Goal: Book appointment/travel/reservation

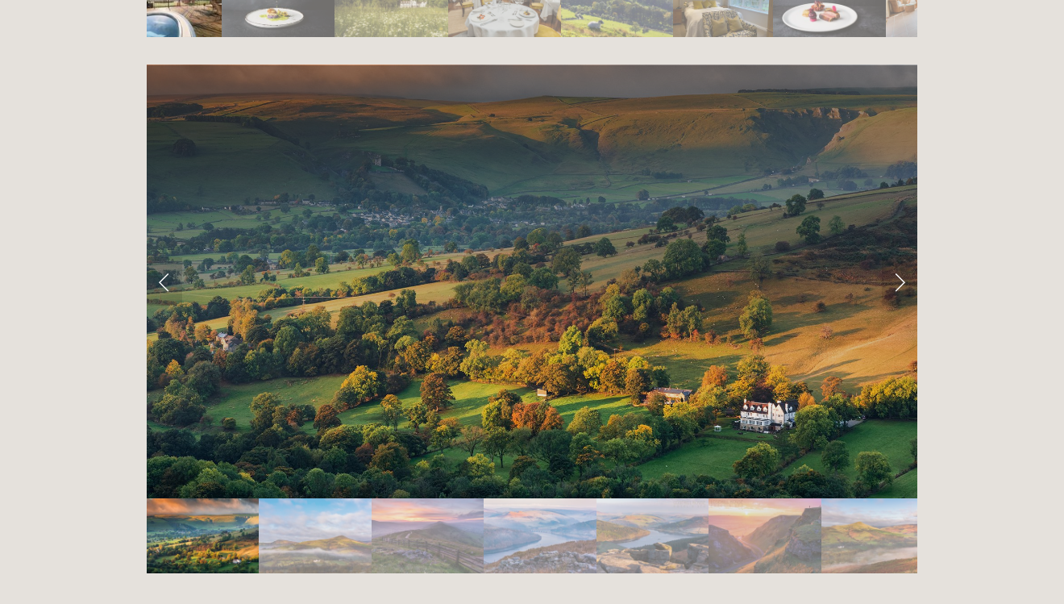
scroll to position [3232, 0]
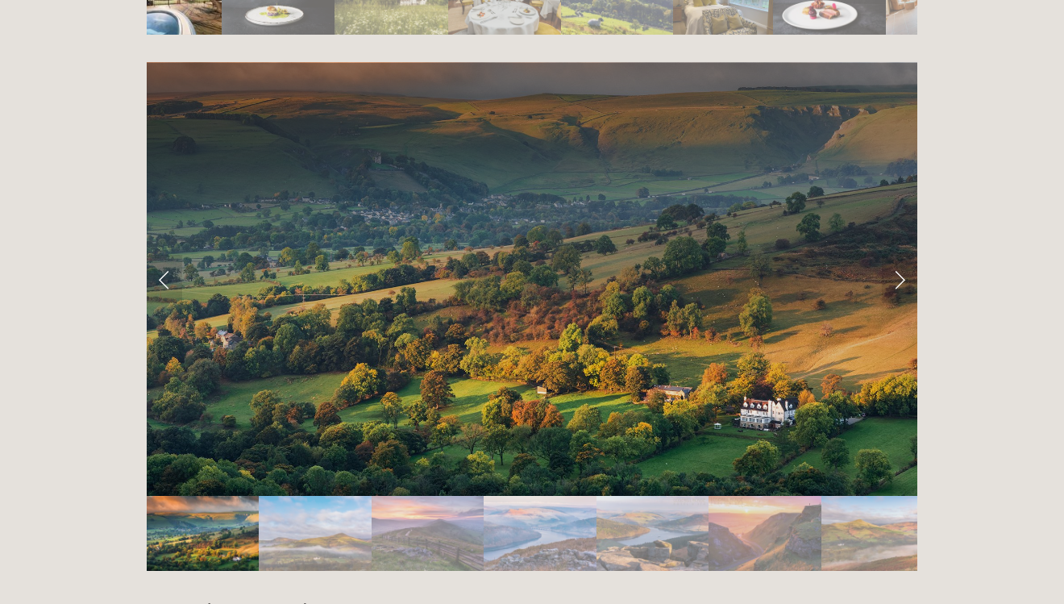
click at [905, 195] on div at bounding box center [532, 279] width 771 height 434
click at [900, 255] on link "Next Slide" at bounding box center [899, 279] width 35 height 48
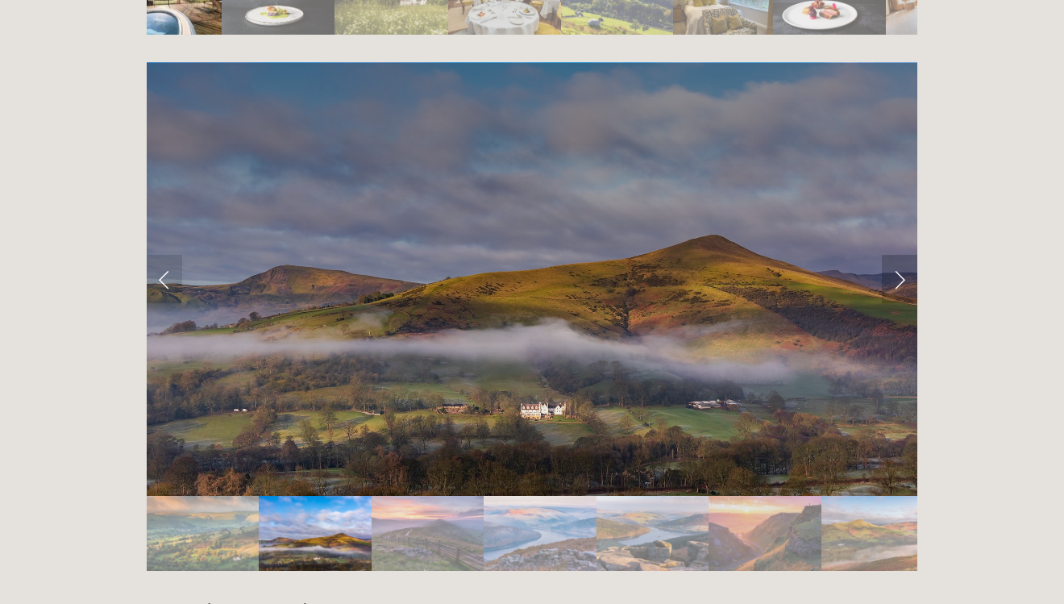
click at [898, 255] on link "Next Slide" at bounding box center [899, 279] width 35 height 48
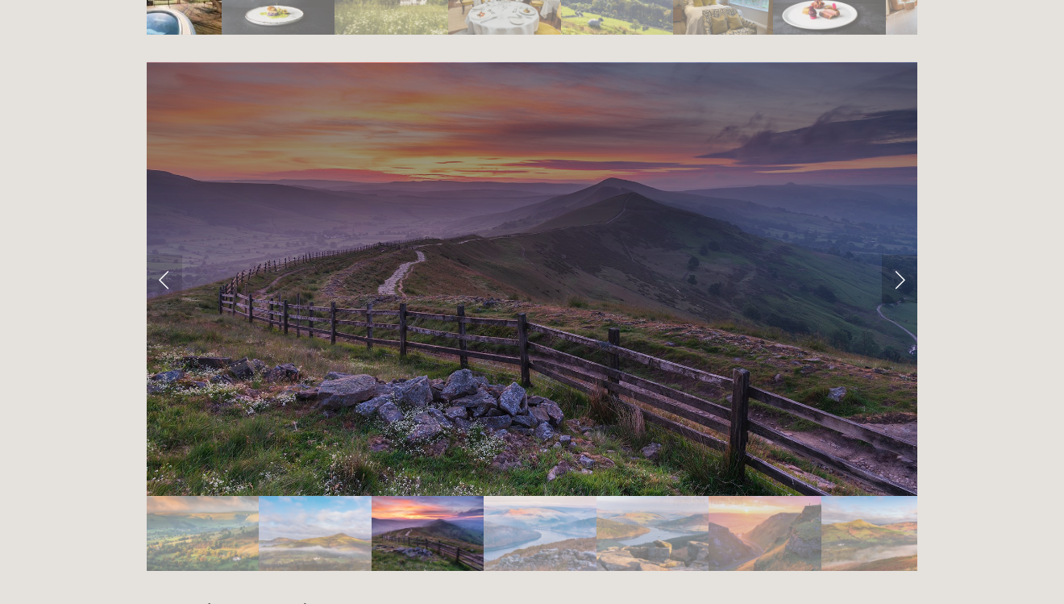
click at [898, 255] on link "Next Slide" at bounding box center [899, 279] width 35 height 48
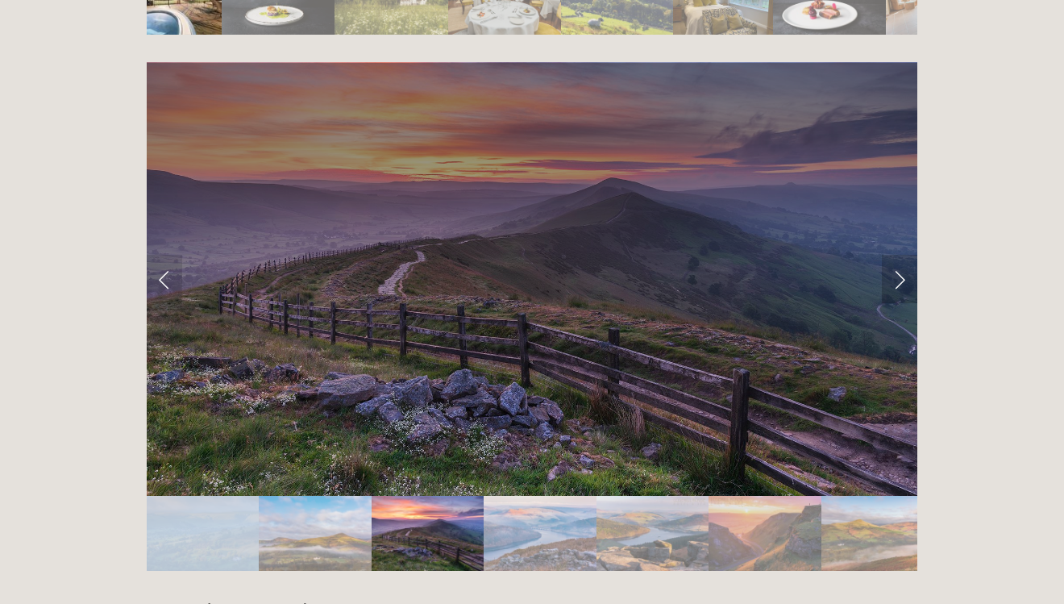
click at [898, 255] on link "Next Slide" at bounding box center [899, 279] width 35 height 48
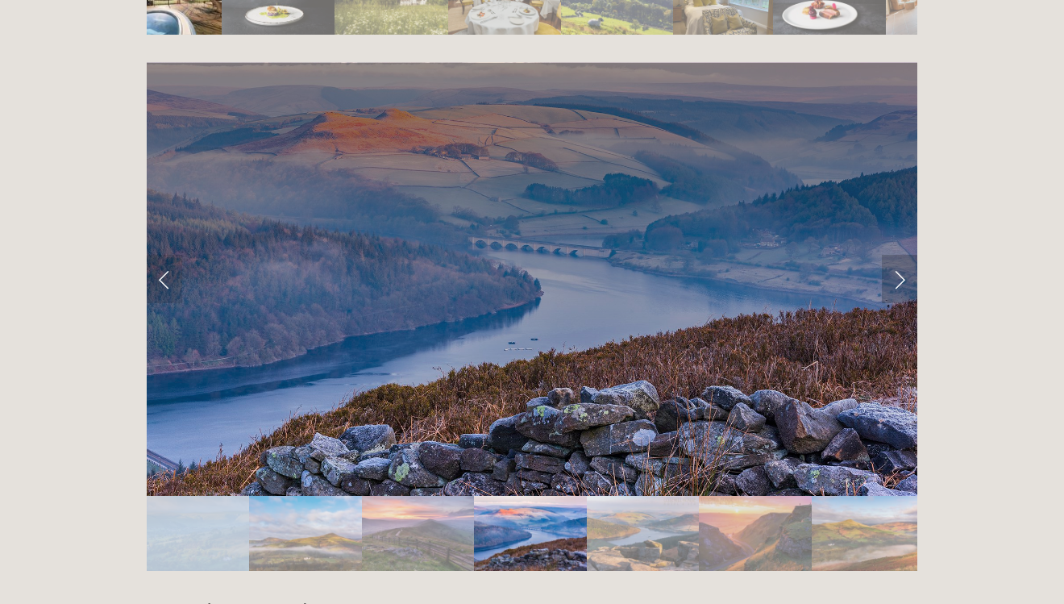
click at [898, 255] on link "Next Slide" at bounding box center [899, 279] width 35 height 48
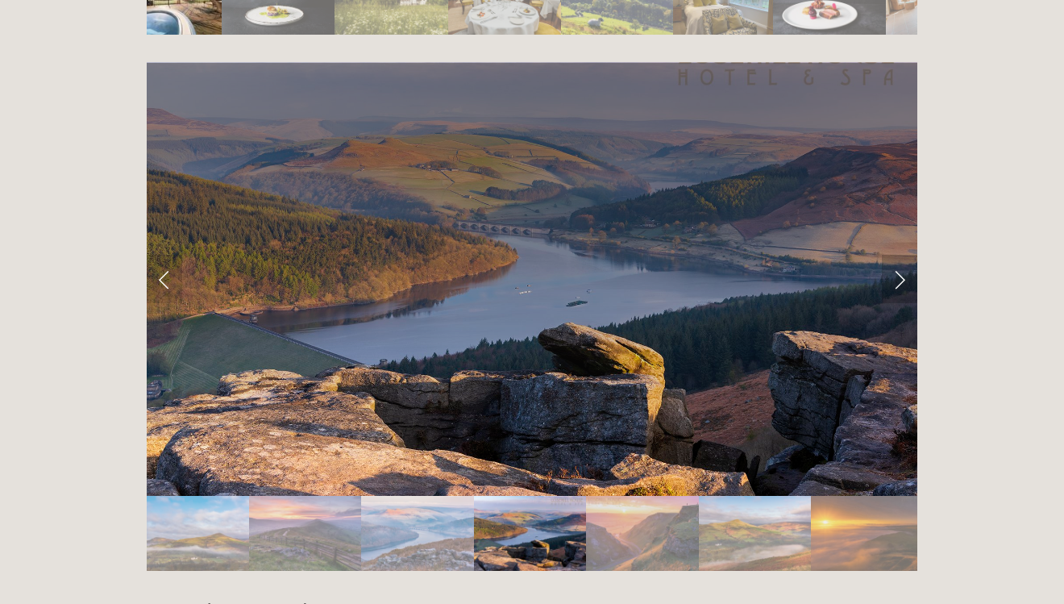
click at [898, 255] on link "Next Slide" at bounding box center [899, 279] width 35 height 48
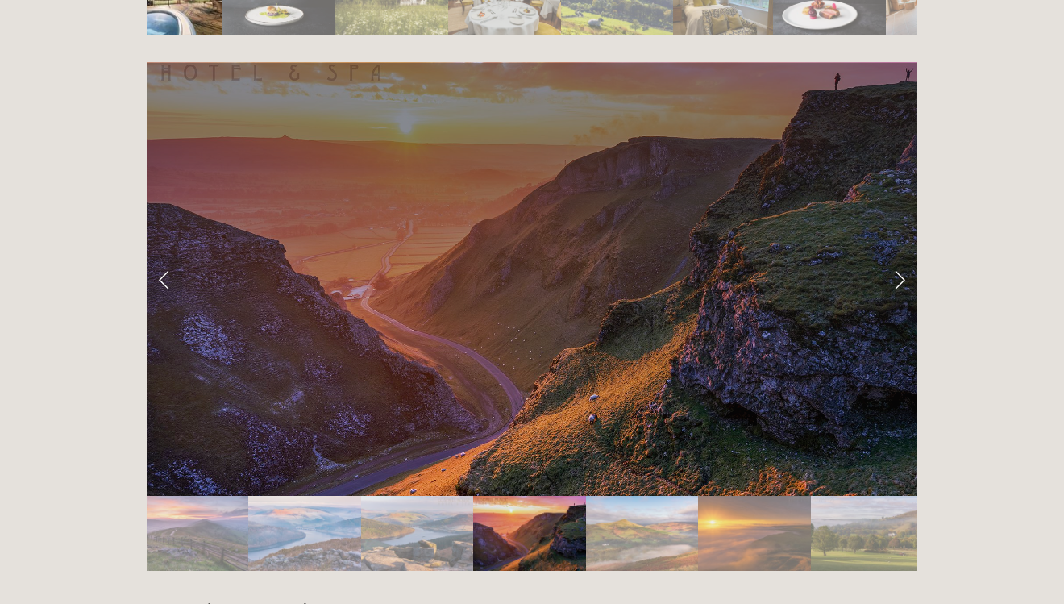
click at [898, 255] on link "Next Slide" at bounding box center [899, 279] width 35 height 48
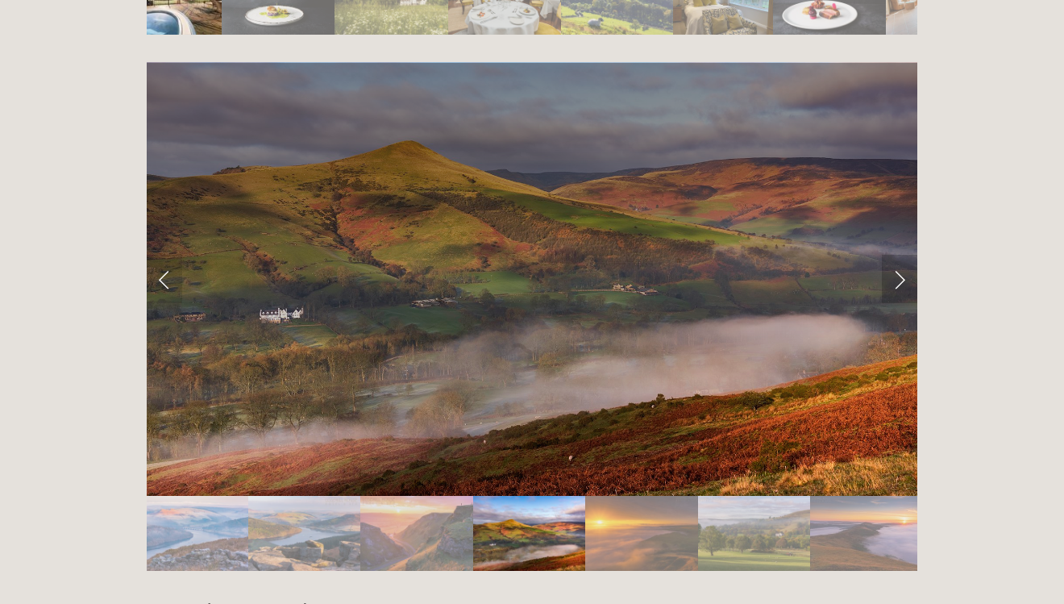
click at [898, 255] on link "Next Slide" at bounding box center [899, 279] width 35 height 48
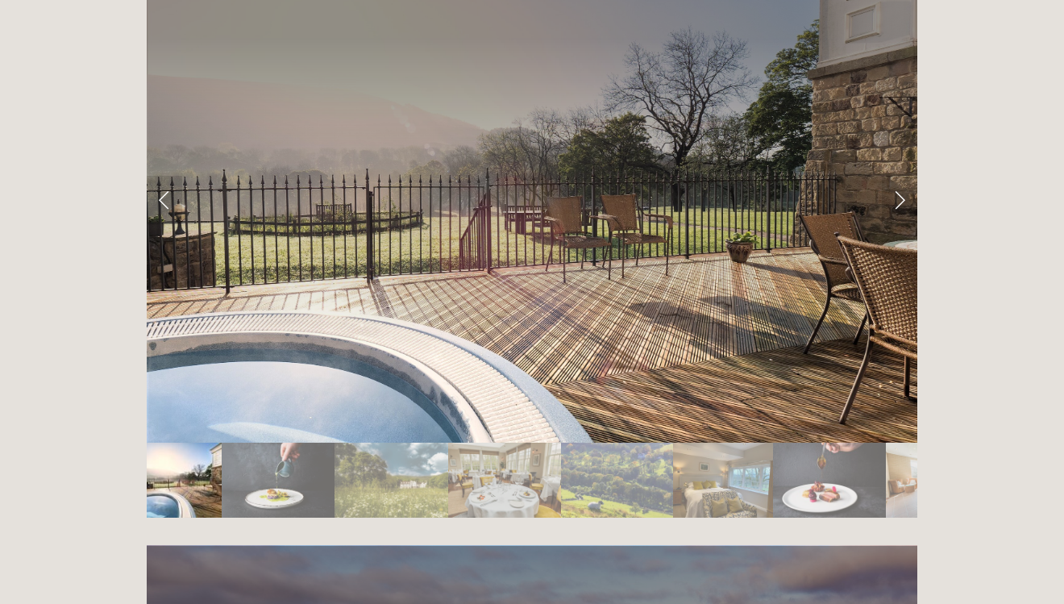
scroll to position [2727, 0]
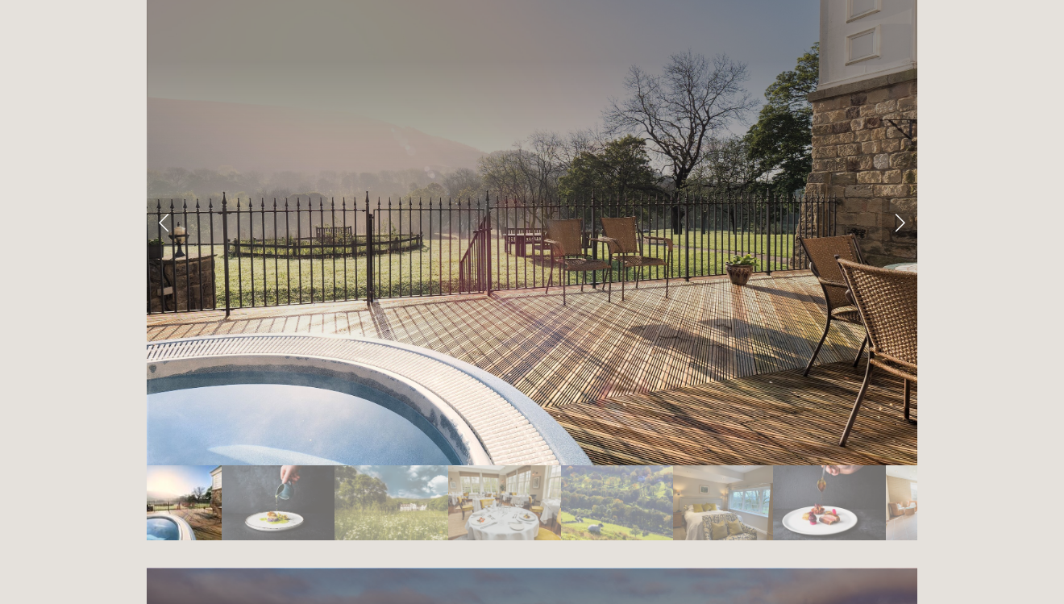
click at [901, 198] on link "Next Slide" at bounding box center [899, 222] width 35 height 48
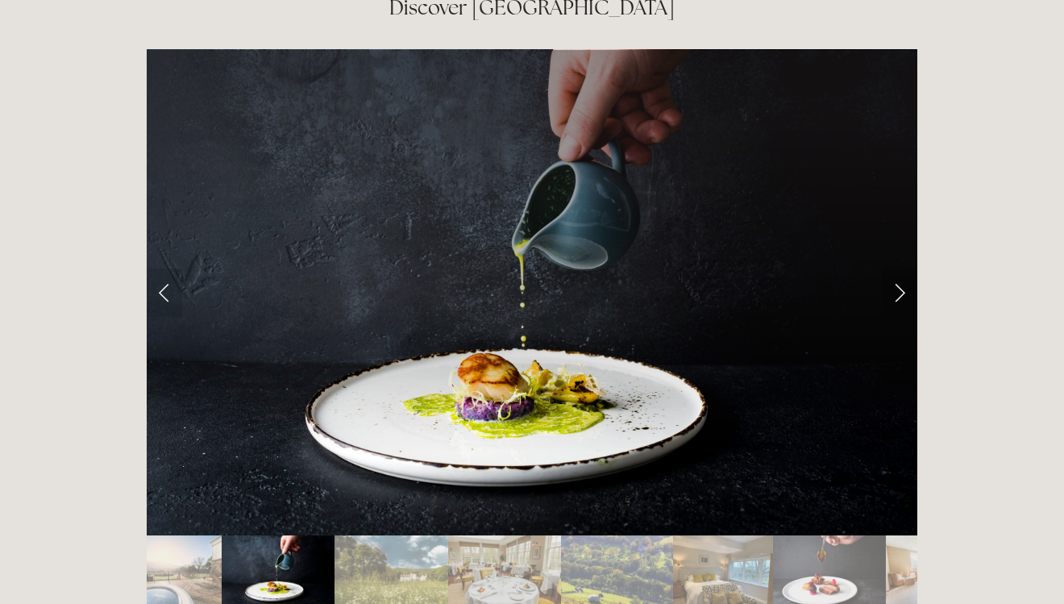
scroll to position [2654, 0]
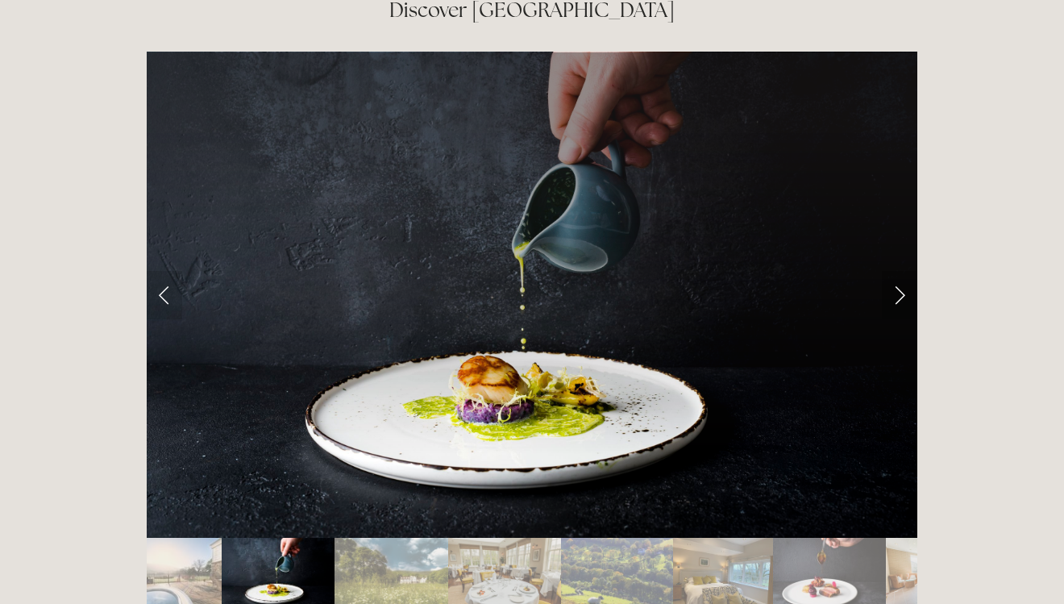
click at [902, 271] on link "Next Slide" at bounding box center [899, 295] width 35 height 48
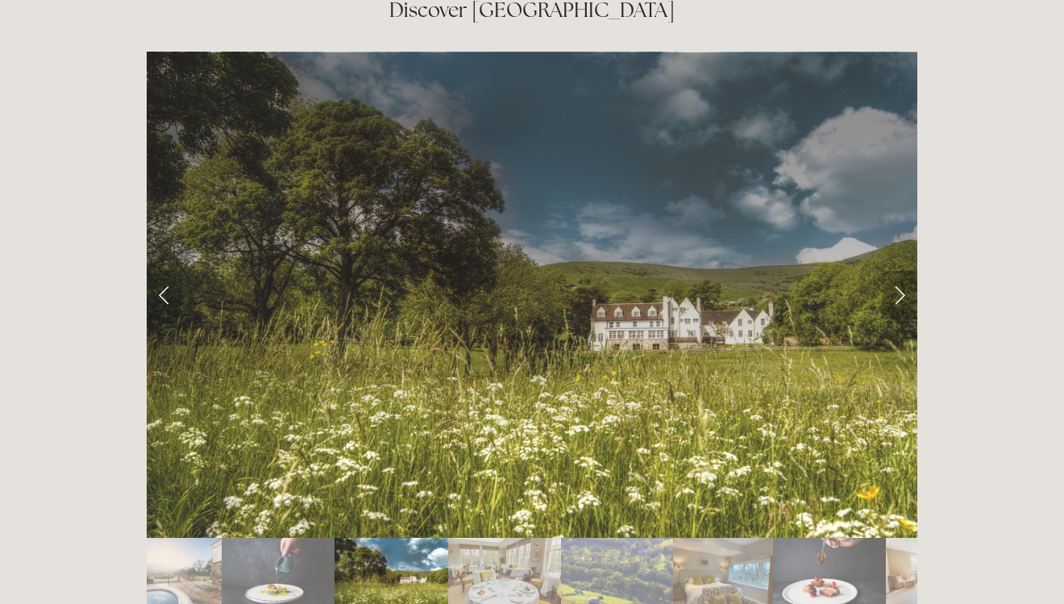
click at [902, 271] on link "Next Slide" at bounding box center [899, 295] width 35 height 48
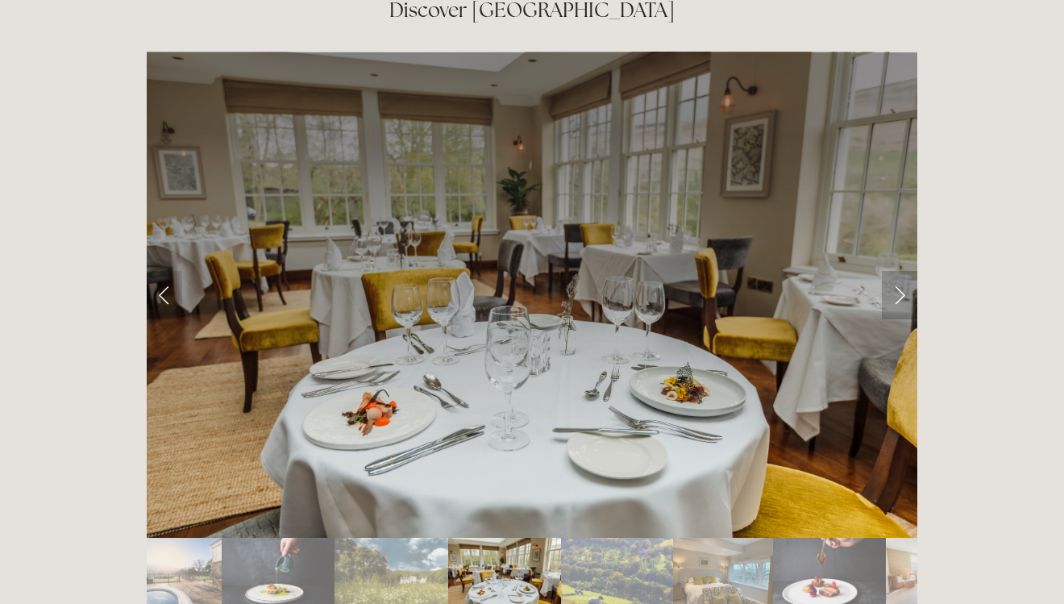
click at [902, 271] on link "Next Slide" at bounding box center [899, 295] width 35 height 48
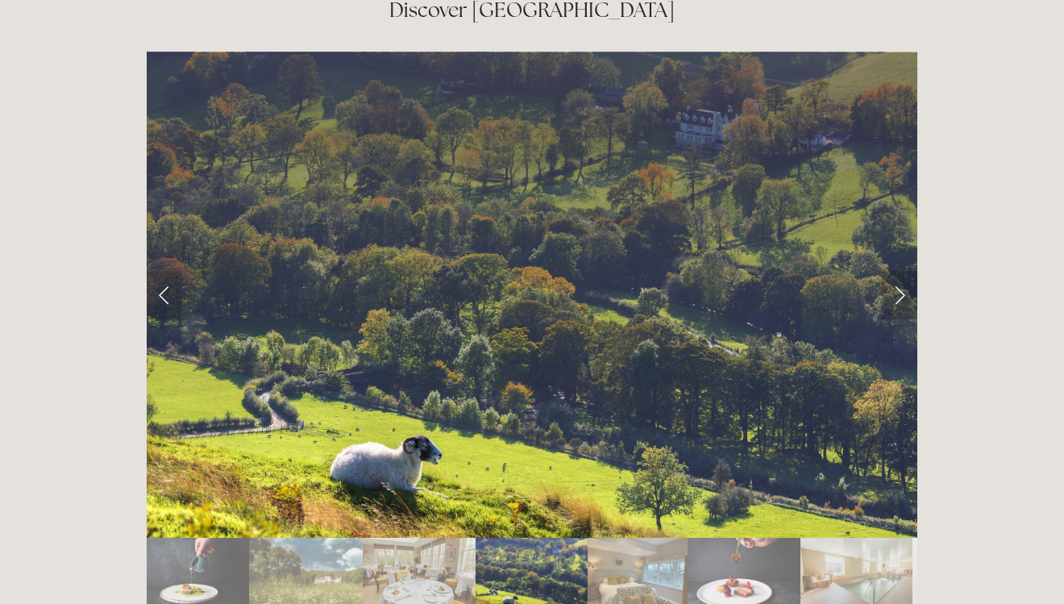
click at [902, 271] on link "Next Slide" at bounding box center [899, 295] width 35 height 48
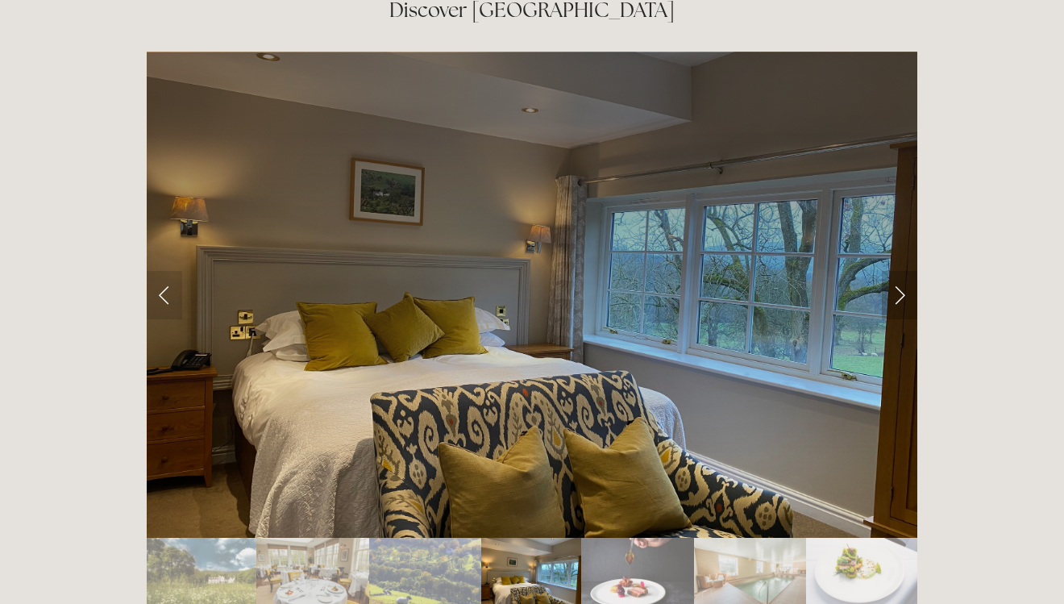
click at [902, 271] on link "Next Slide" at bounding box center [899, 295] width 35 height 48
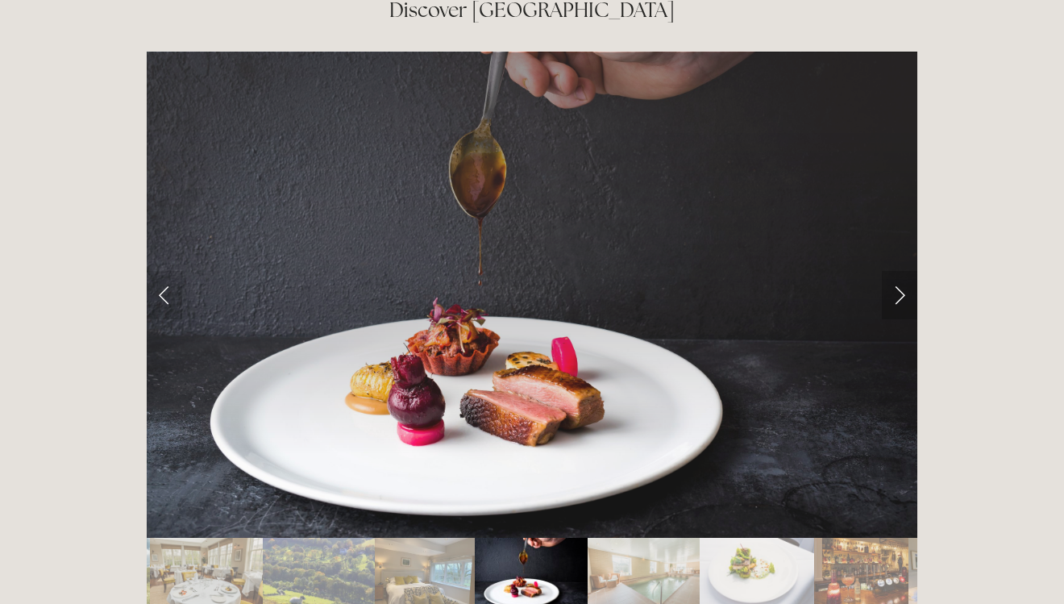
click at [902, 271] on link "Next Slide" at bounding box center [899, 295] width 35 height 48
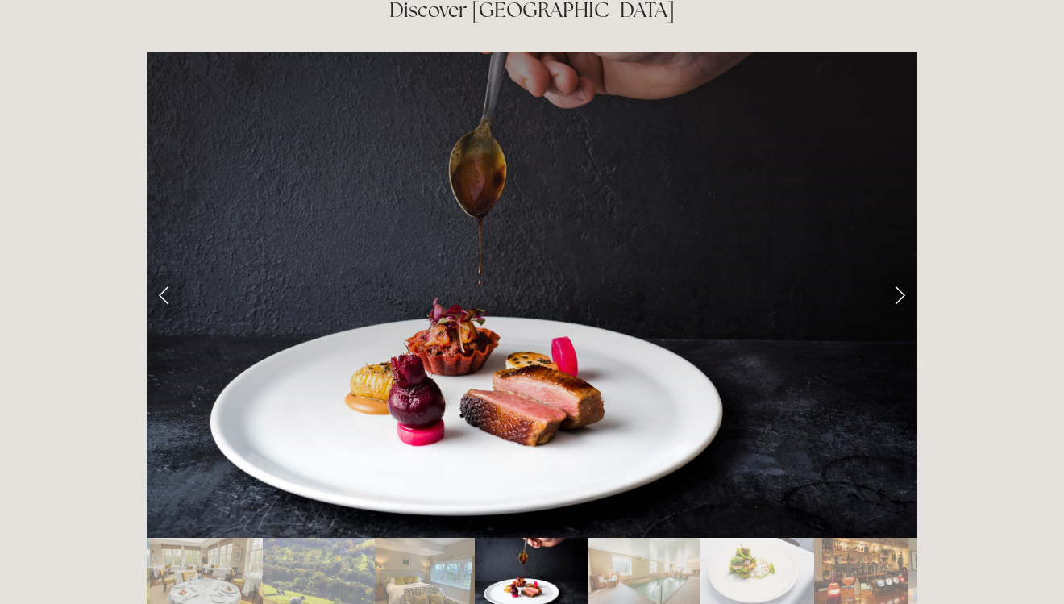
click at [902, 271] on link "Next Slide" at bounding box center [899, 295] width 35 height 48
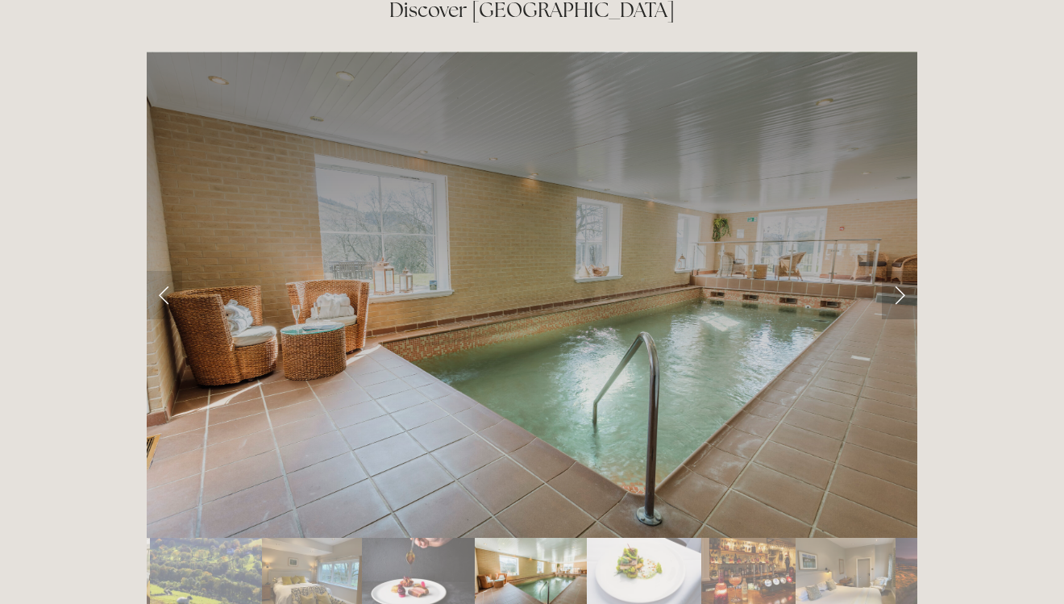
click at [902, 271] on link "Next Slide" at bounding box center [899, 295] width 35 height 48
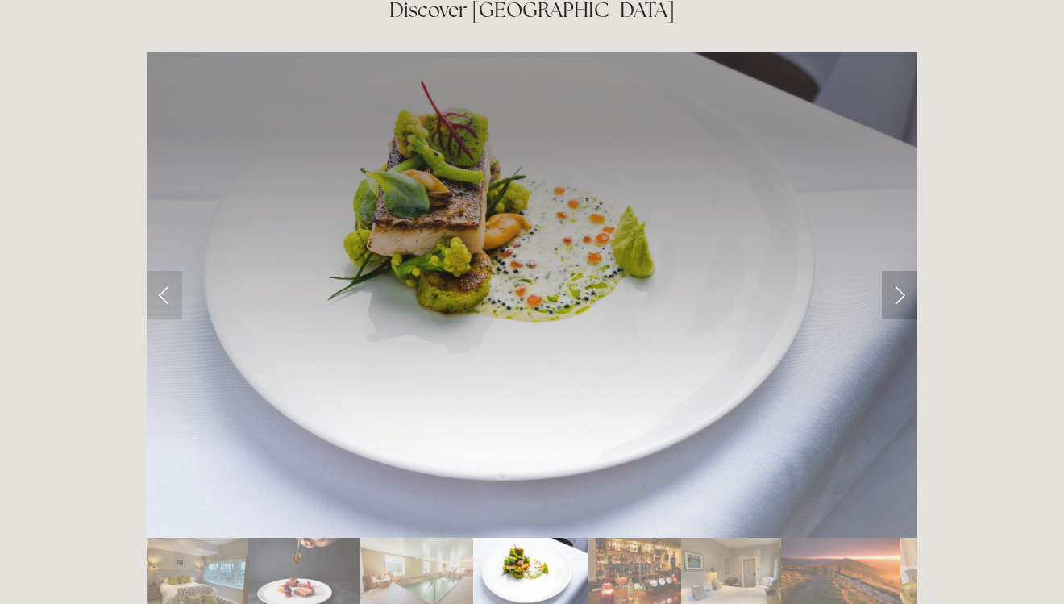
click at [902, 271] on link "Next Slide" at bounding box center [899, 295] width 35 height 48
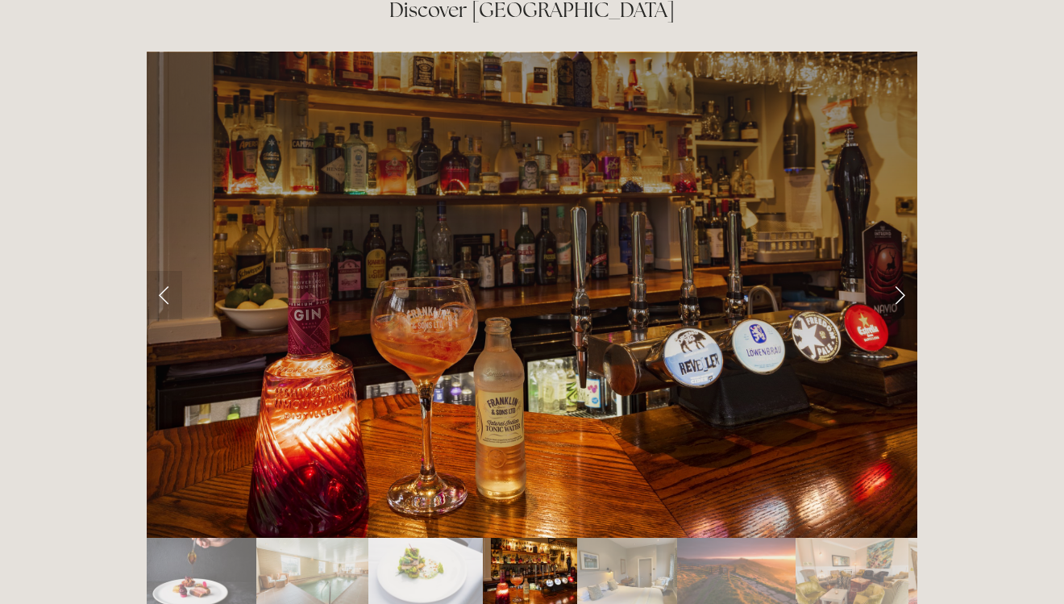
click at [902, 271] on link "Next Slide" at bounding box center [899, 295] width 35 height 48
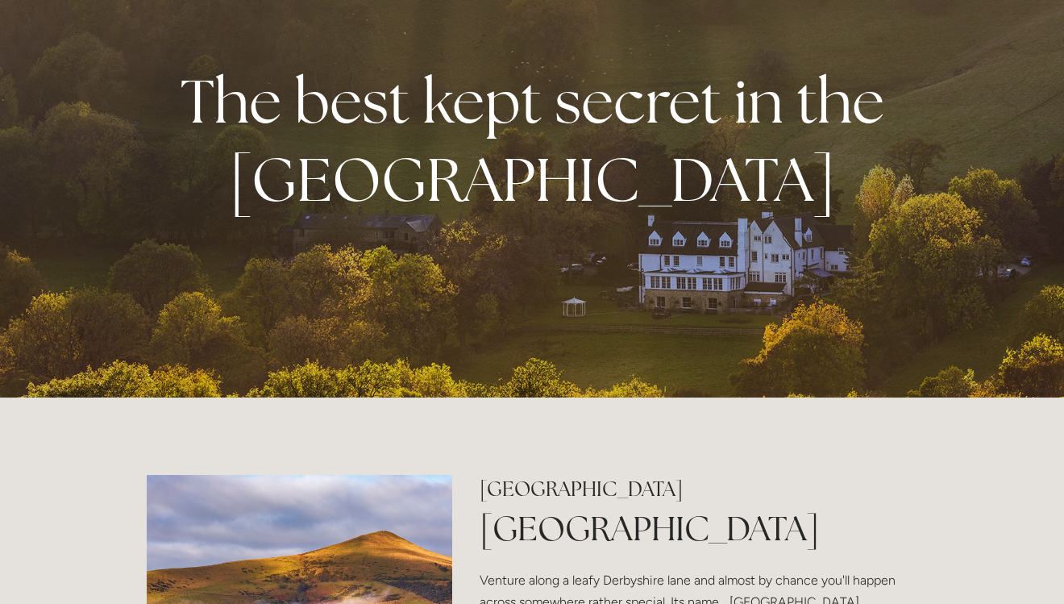
scroll to position [0, 0]
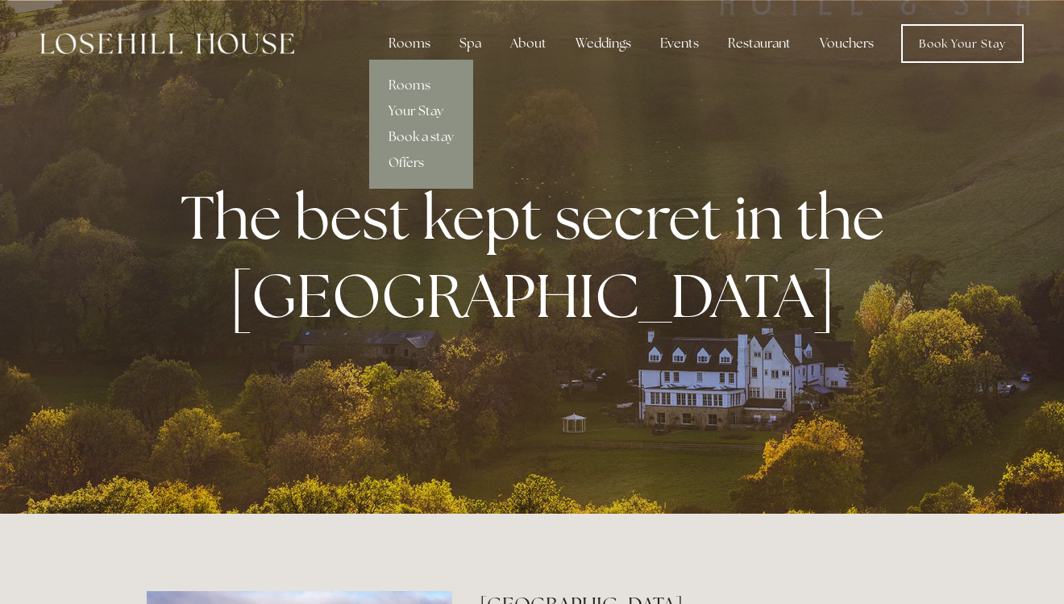
click at [405, 110] on link "Your Stay" at bounding box center [421, 111] width 104 height 26
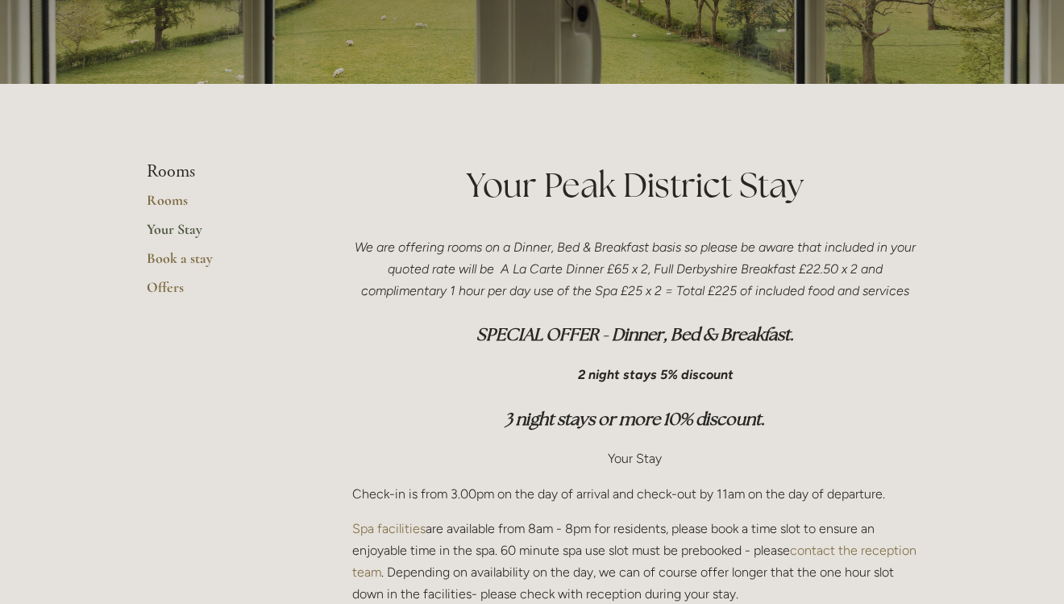
scroll to position [181, 0]
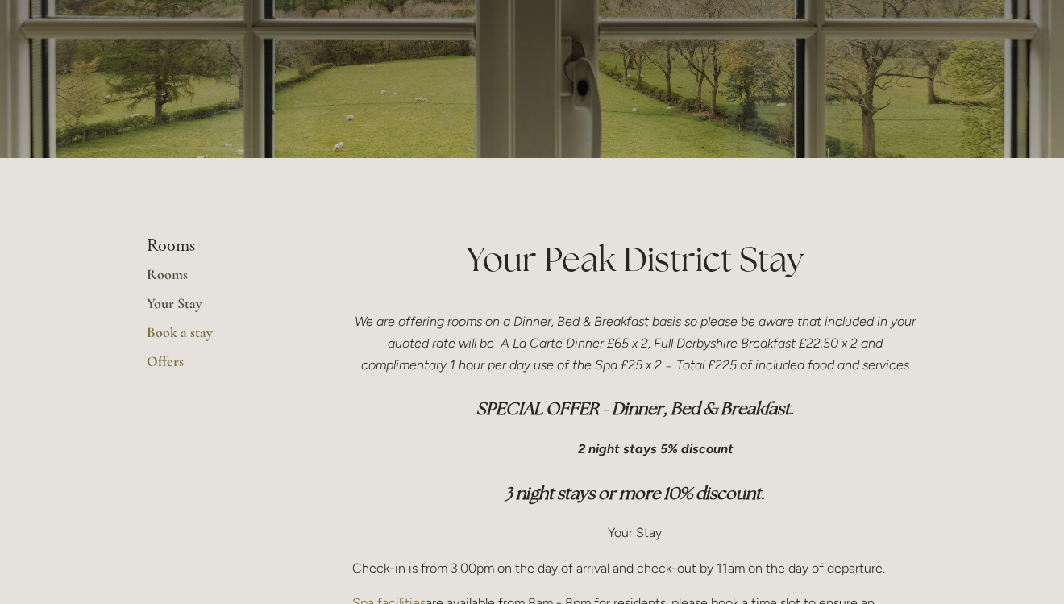
click at [177, 275] on link "Rooms" at bounding box center [224, 279] width 154 height 29
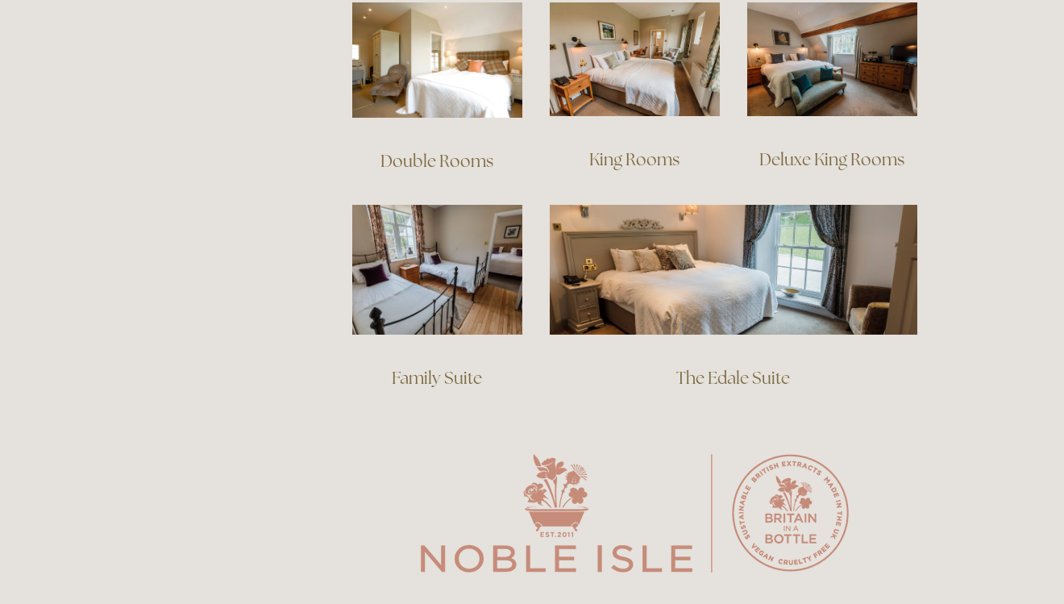
scroll to position [1183, 0]
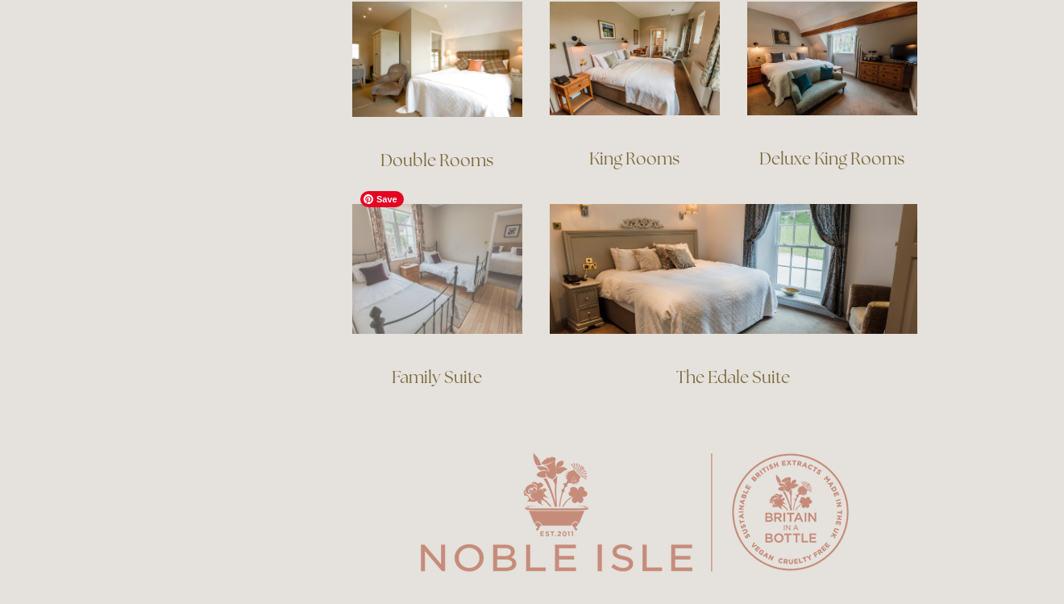
click at [484, 240] on img at bounding box center [437, 269] width 170 height 130
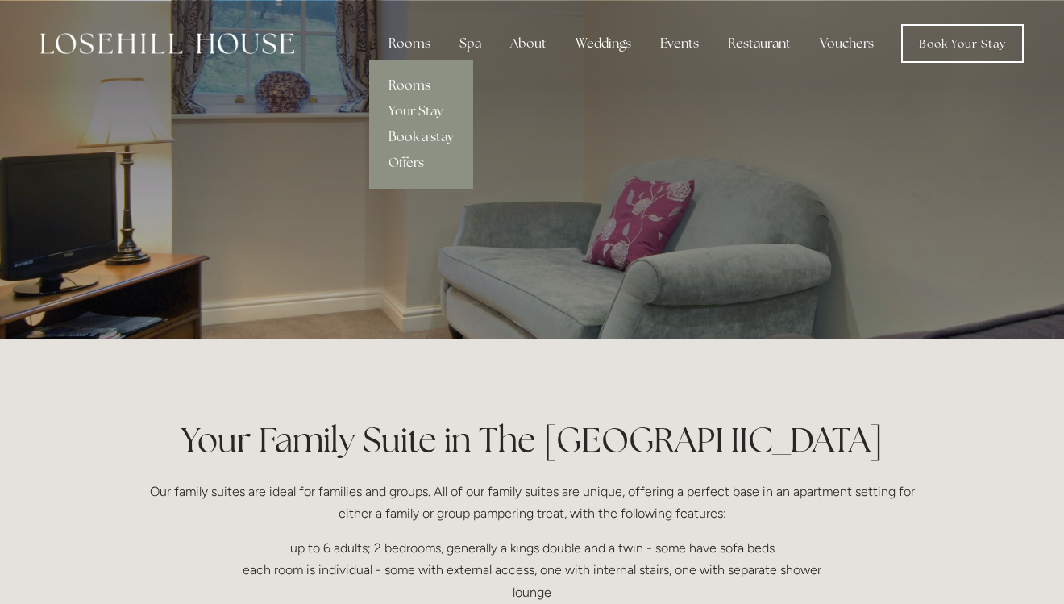
click at [416, 89] on link "Rooms" at bounding box center [421, 86] width 104 height 26
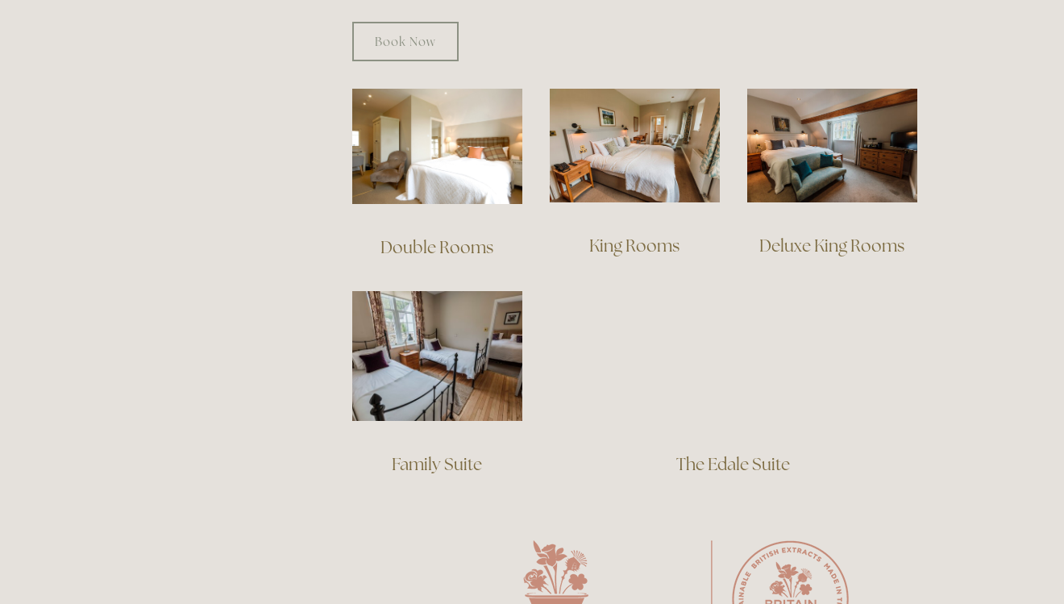
scroll to position [1095, 0]
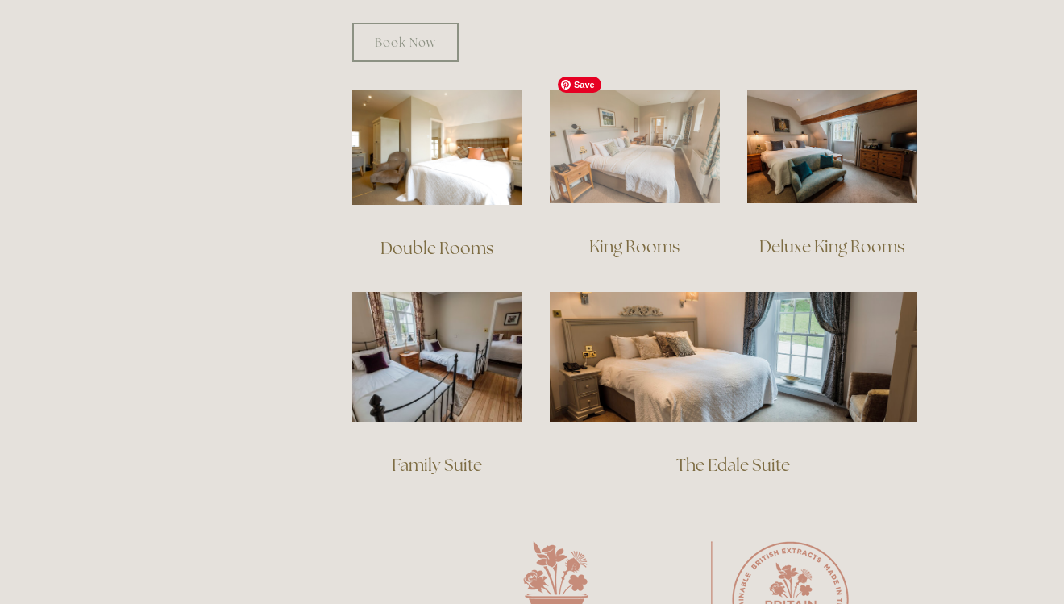
click at [591, 137] on img at bounding box center [635, 146] width 170 height 114
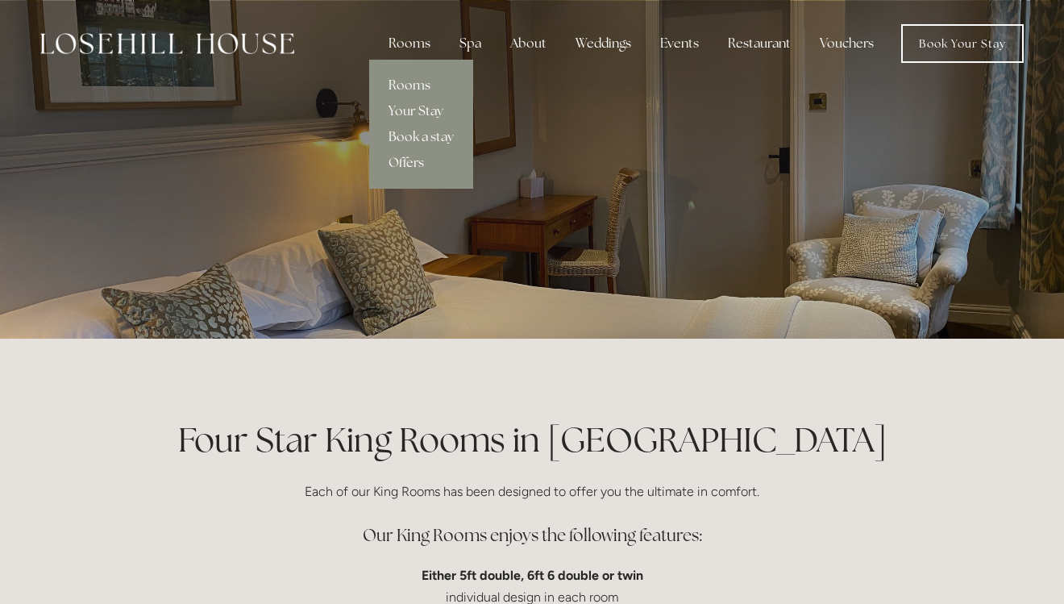
click at [407, 159] on link "Offers" at bounding box center [421, 163] width 104 height 26
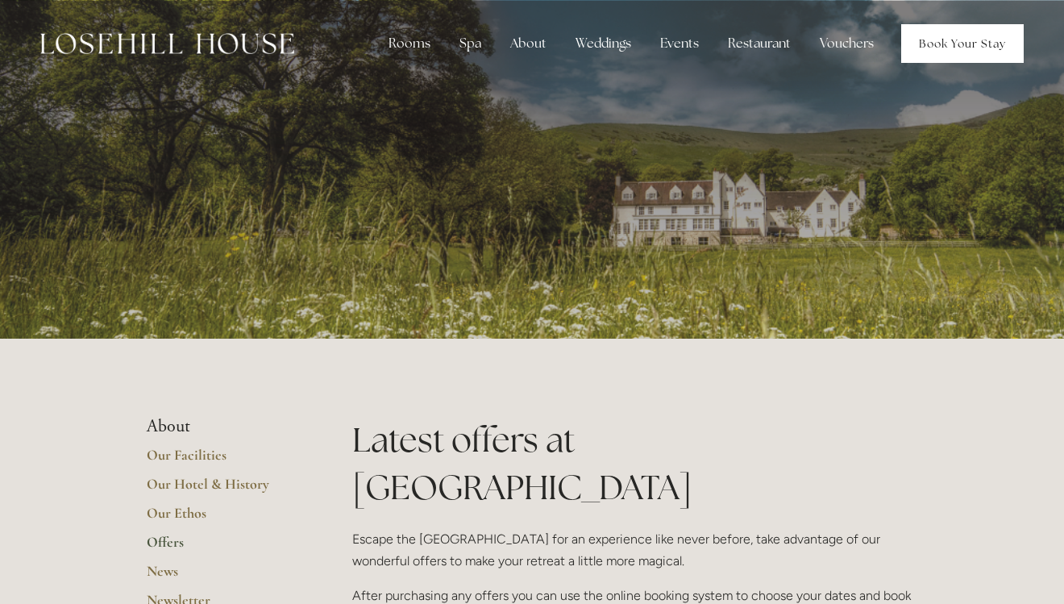
click at [925, 43] on link "Book Your Stay" at bounding box center [962, 43] width 123 height 39
